Goal: Check status

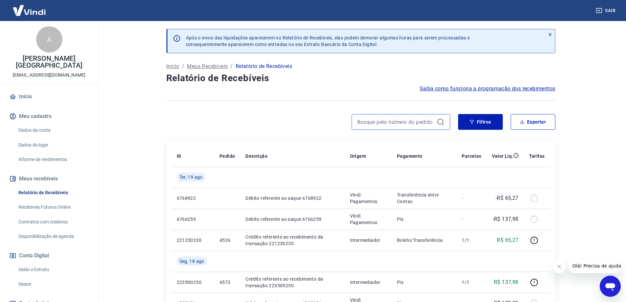
click at [381, 125] on input at bounding box center [395, 122] width 77 height 10
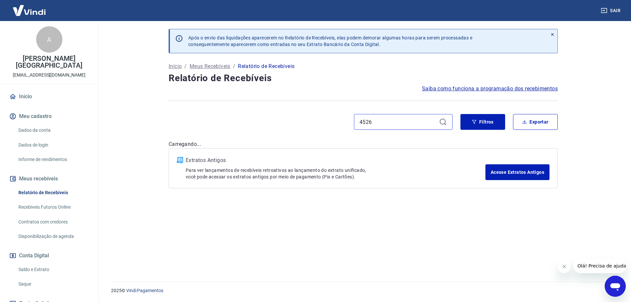
type input "4526"
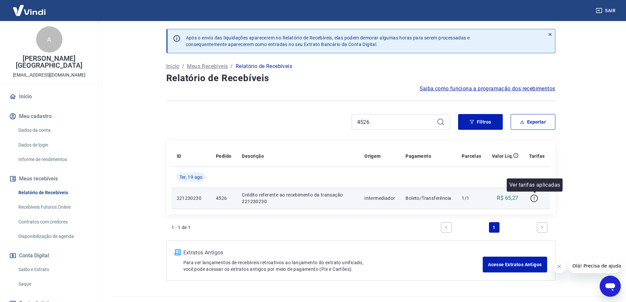
click at [536, 199] on icon "button" at bounding box center [534, 198] width 8 height 8
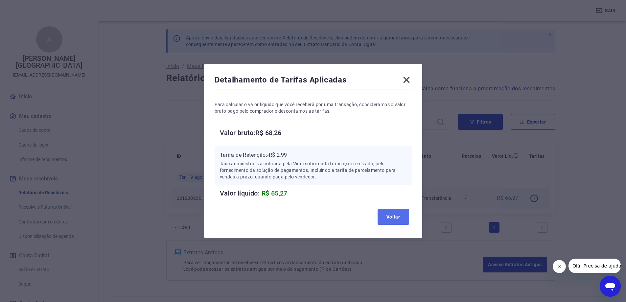
click at [392, 216] on button "Voltar" at bounding box center [394, 217] width 32 height 16
